Goal: Transaction & Acquisition: Purchase product/service

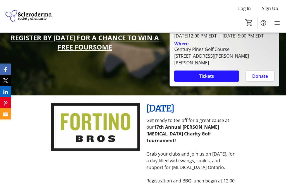
scroll to position [138, 0]
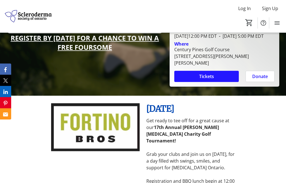
click at [209, 73] on span "Tickets" at bounding box center [206, 76] width 15 height 7
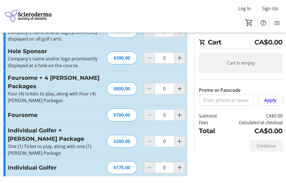
scroll to position [136, 0]
click at [259, 174] on div "Promo or Passcode Apply Platinum Sponsor Includes one (1) foursome in the tourn…" at bounding box center [143, 50] width 286 height 265
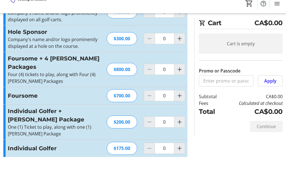
scroll to position [155, 0]
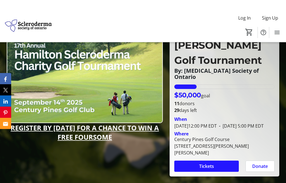
scroll to position [48, 0]
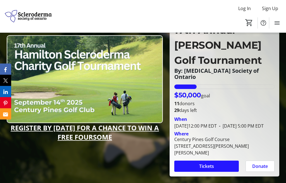
click at [204, 163] on span "Tickets" at bounding box center [206, 166] width 15 height 7
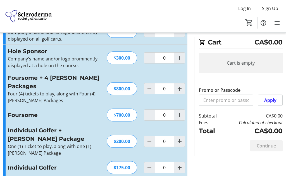
scroll to position [136, 0]
click at [182, 144] on mat-icon "Increment by one" at bounding box center [179, 141] width 7 height 7
type input "1"
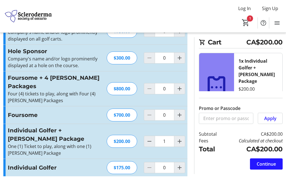
click at [266, 167] on span "Continue" at bounding box center [266, 163] width 19 height 7
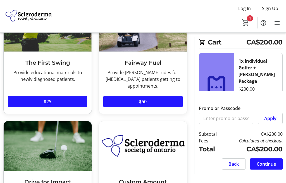
scroll to position [61, 0]
click at [51, 98] on span "$25" at bounding box center [48, 101] width 8 height 7
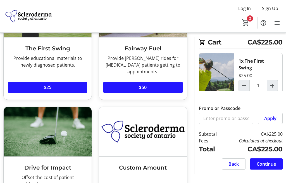
scroll to position [92, 0]
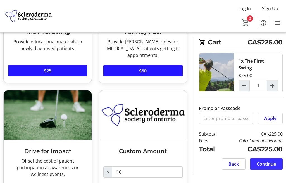
click at [265, 167] on span "Continue" at bounding box center [266, 163] width 19 height 7
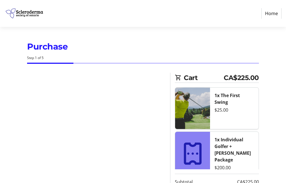
select select "CA"
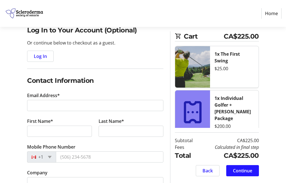
scroll to position [48, 0]
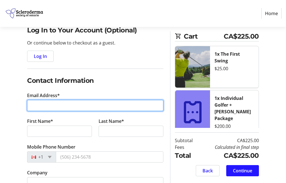
click at [41, 107] on input "Email Address*" at bounding box center [95, 105] width 136 height 11
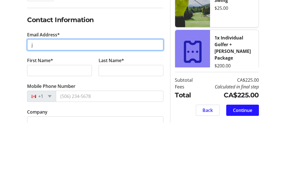
type input "[EMAIL_ADDRESS][DOMAIN_NAME]"
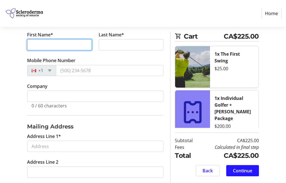
scroll to position [134, 0]
type input "[PERSON_NAME]"
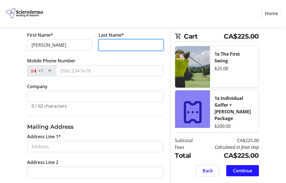
type input "[PERSON_NAME]"
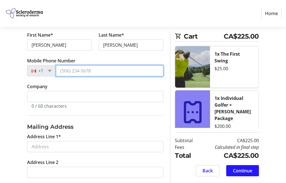
type input "[PHONE_NUMBER]"
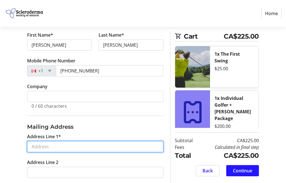
type input "[STREET_ADDRESS][PERSON_NAME]"
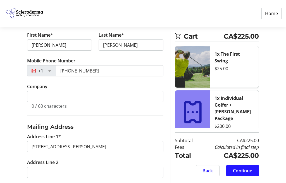
select select "ON"
type input "L9A5J6"
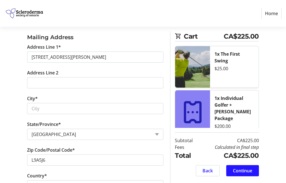
scroll to position [225, 0]
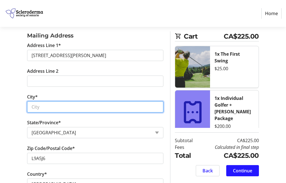
click at [59, 108] on input "City*" at bounding box center [95, 106] width 136 height 11
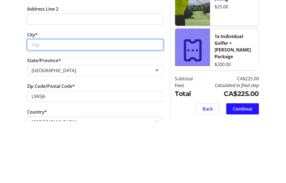
type input "[PERSON_NAME]"
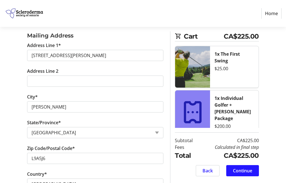
click at [243, 172] on span "Continue" at bounding box center [242, 170] width 19 height 7
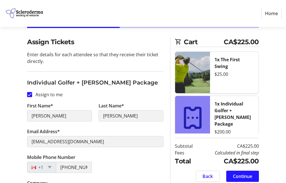
scroll to position [38, 0]
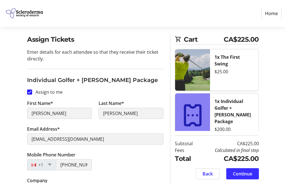
click at [243, 176] on span "Continue" at bounding box center [242, 173] width 19 height 7
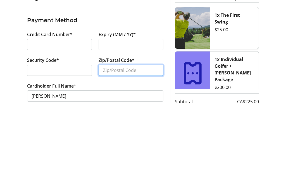
click at [106, 145] on input "Zip/Postal Code*" at bounding box center [131, 150] width 65 height 11
type input "L9A5J6"
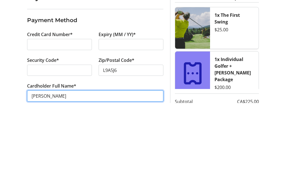
scroll to position [37, 0]
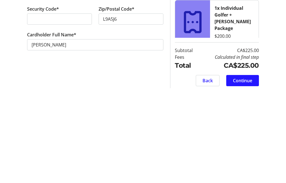
click at [120, 69] on div "Payment Details Payment Method Credit Card Number* Expiry (MM / YY)* Security C…" at bounding box center [95, 111] width 143 height 151
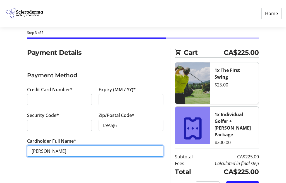
click at [38, 152] on input "[PERSON_NAME]" at bounding box center [95, 150] width 136 height 11
type input "[PERSON_NAME]"
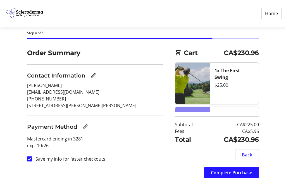
scroll to position [41, 0]
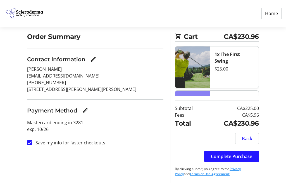
click at [239, 160] on span "Complete Purchase" at bounding box center [231, 156] width 41 height 7
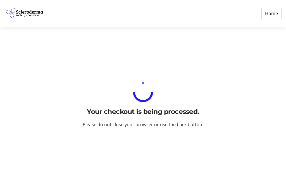
scroll to position [0, 0]
